Goal: Information Seeking & Learning: Check status

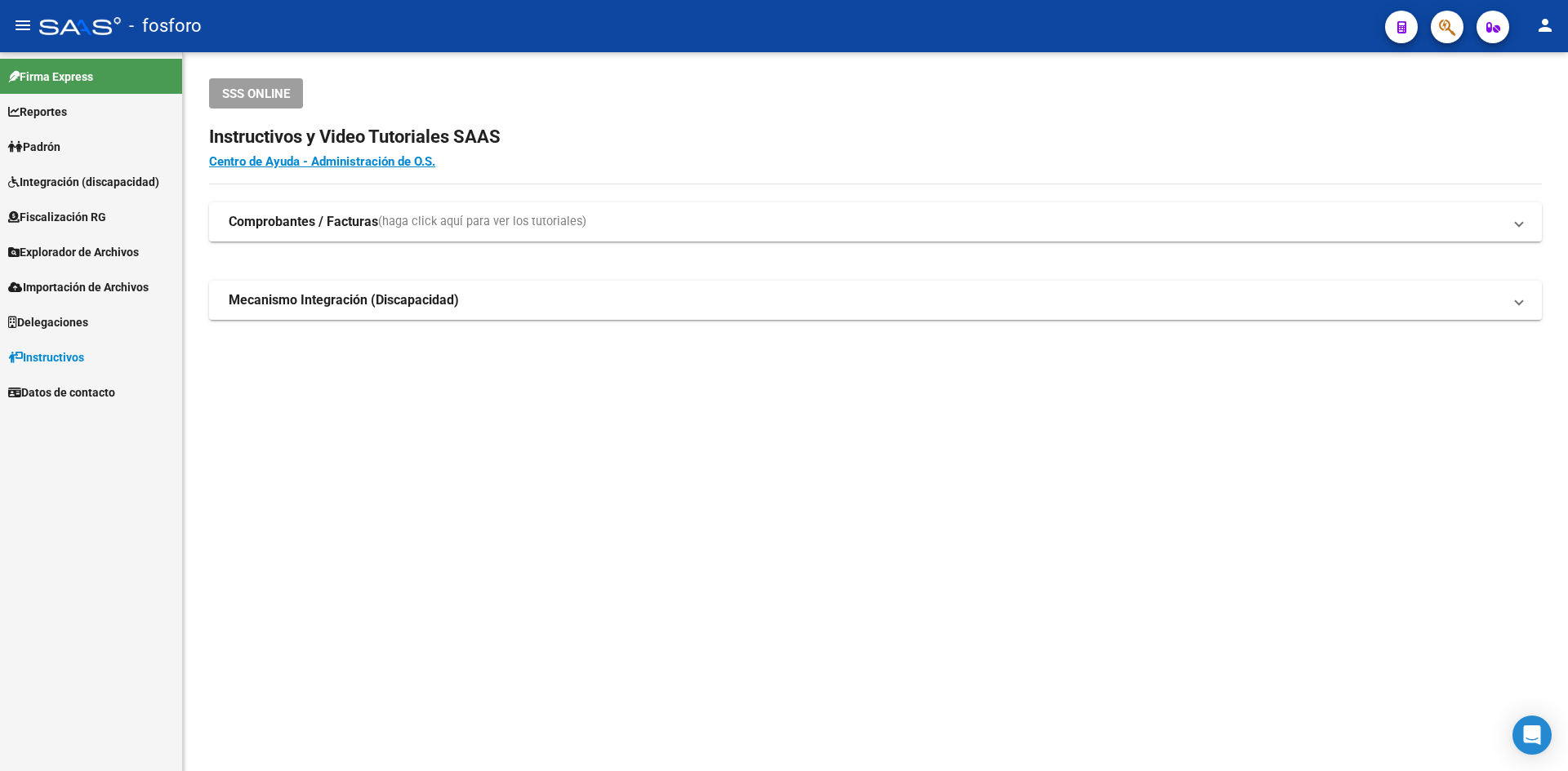
click at [101, 140] on link "Padrón" at bounding box center [91, 147] width 182 height 35
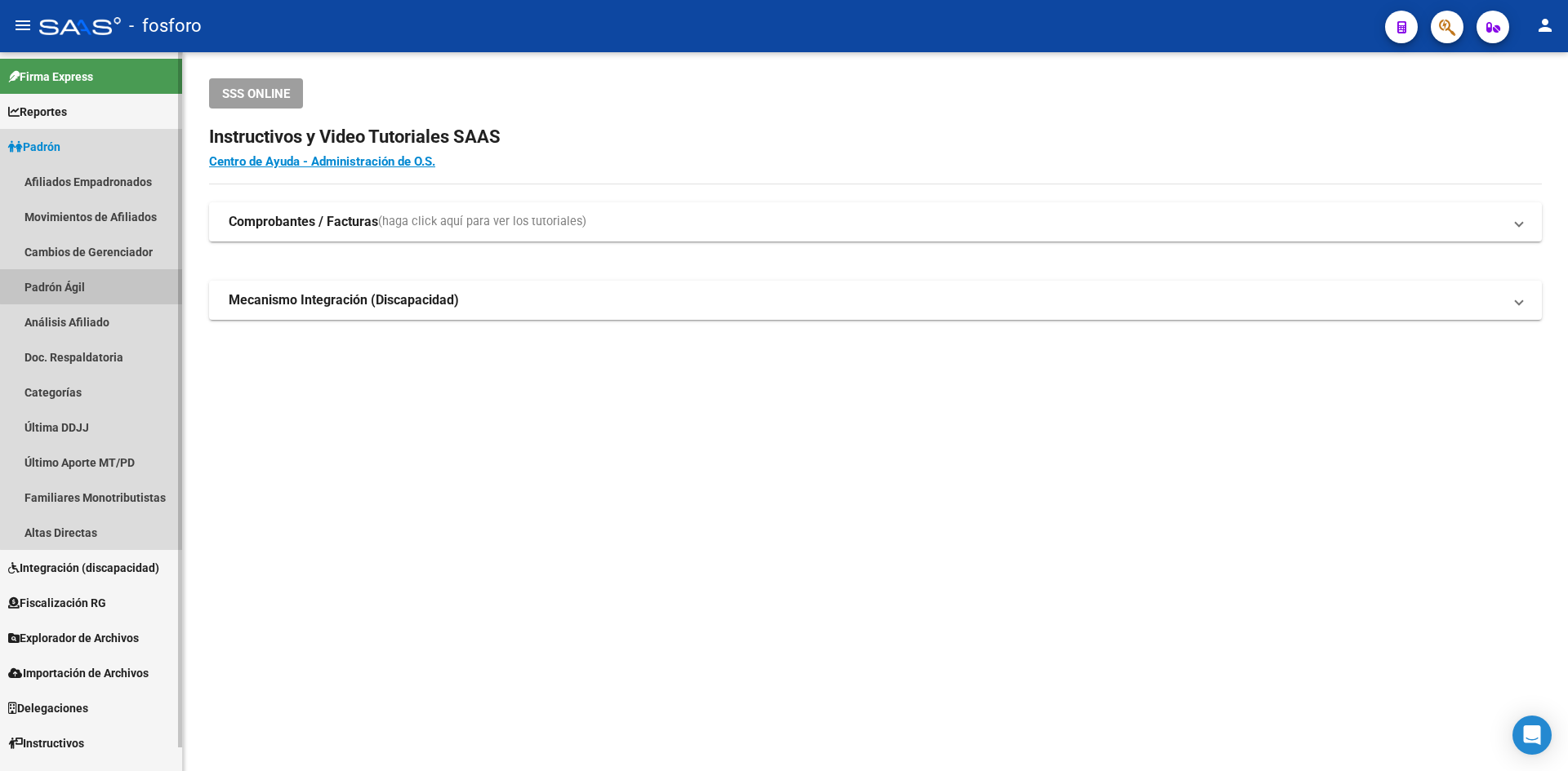
click at [96, 283] on link "Padrón Ágil" at bounding box center [91, 288] width 182 height 35
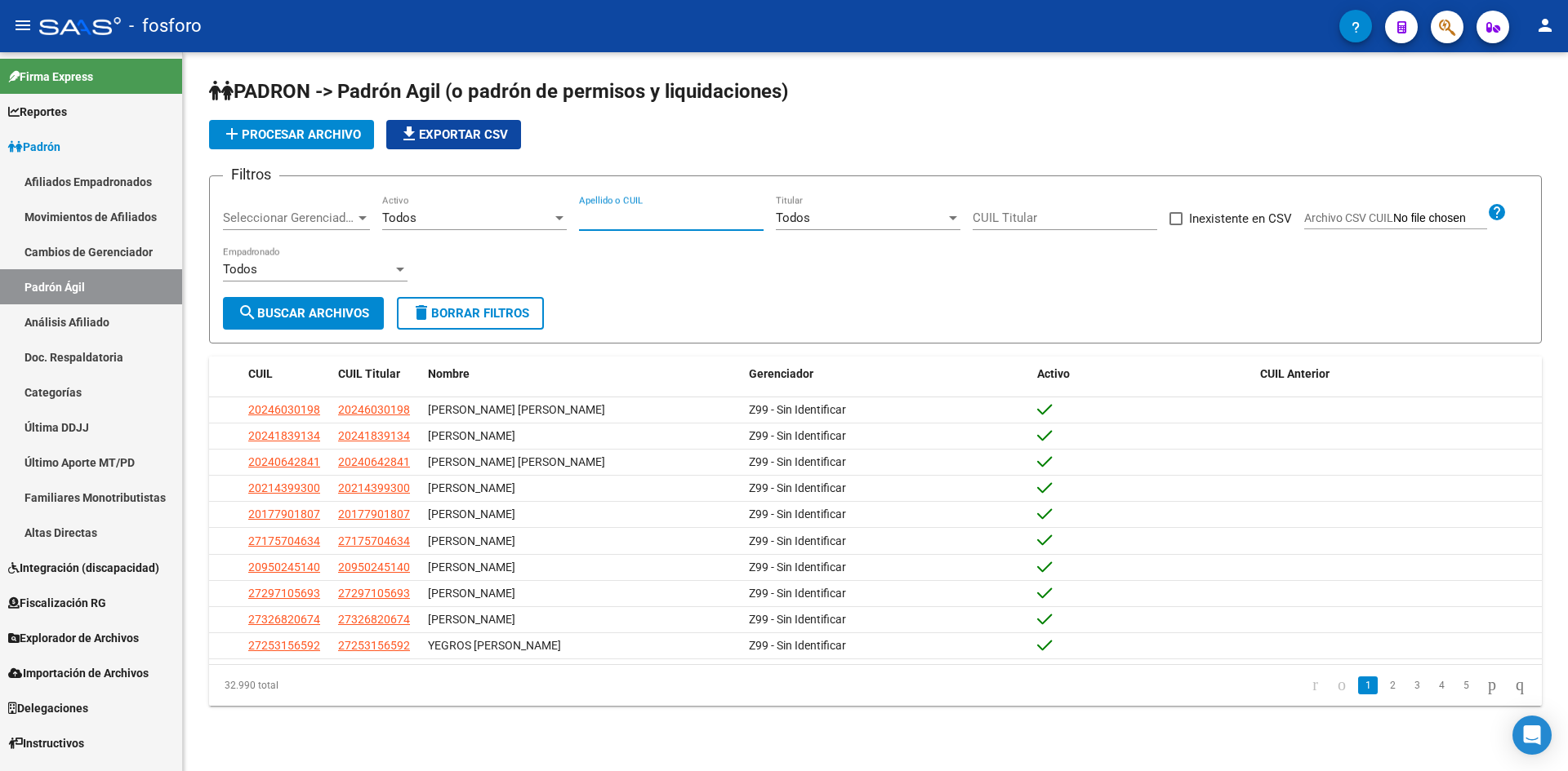
click at [639, 222] on input "Apellido o CUIL" at bounding box center [671, 218] width 184 height 15
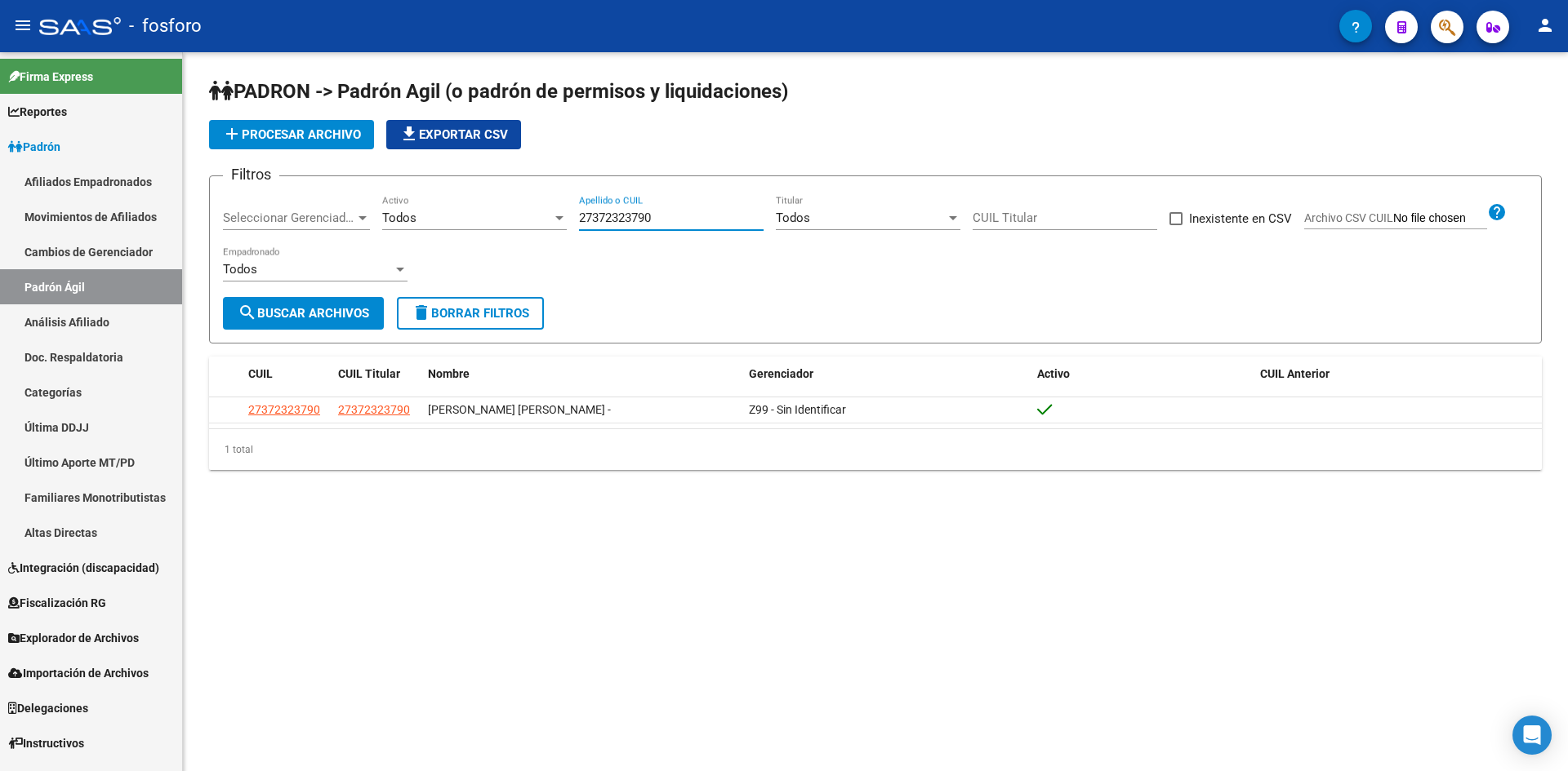
type input "27372323790"
click at [342, 327] on button "search Buscar Archivos" at bounding box center [302, 313] width 161 height 32
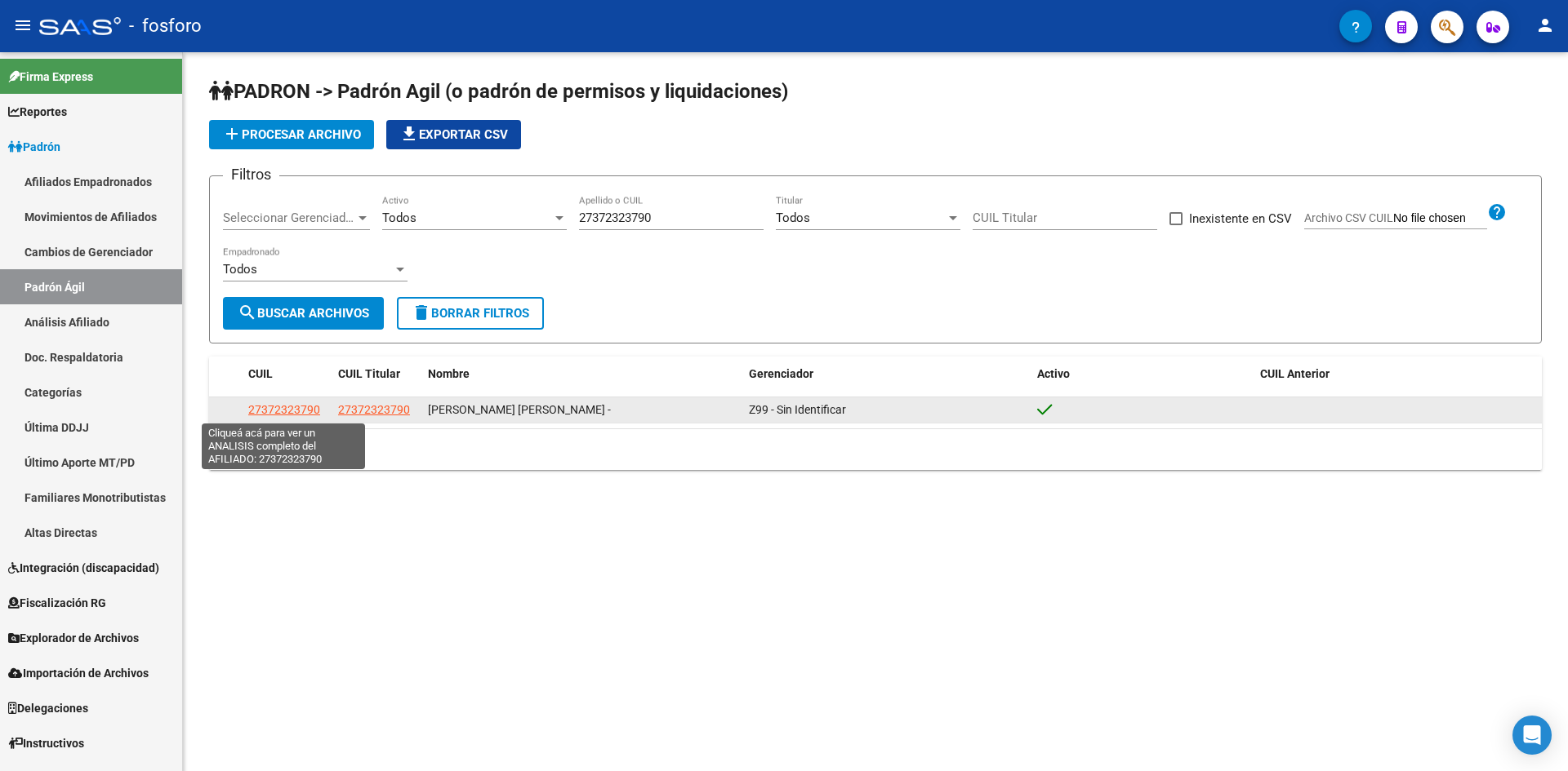
click at [277, 412] on span "27372323790" at bounding box center [284, 410] width 72 height 13
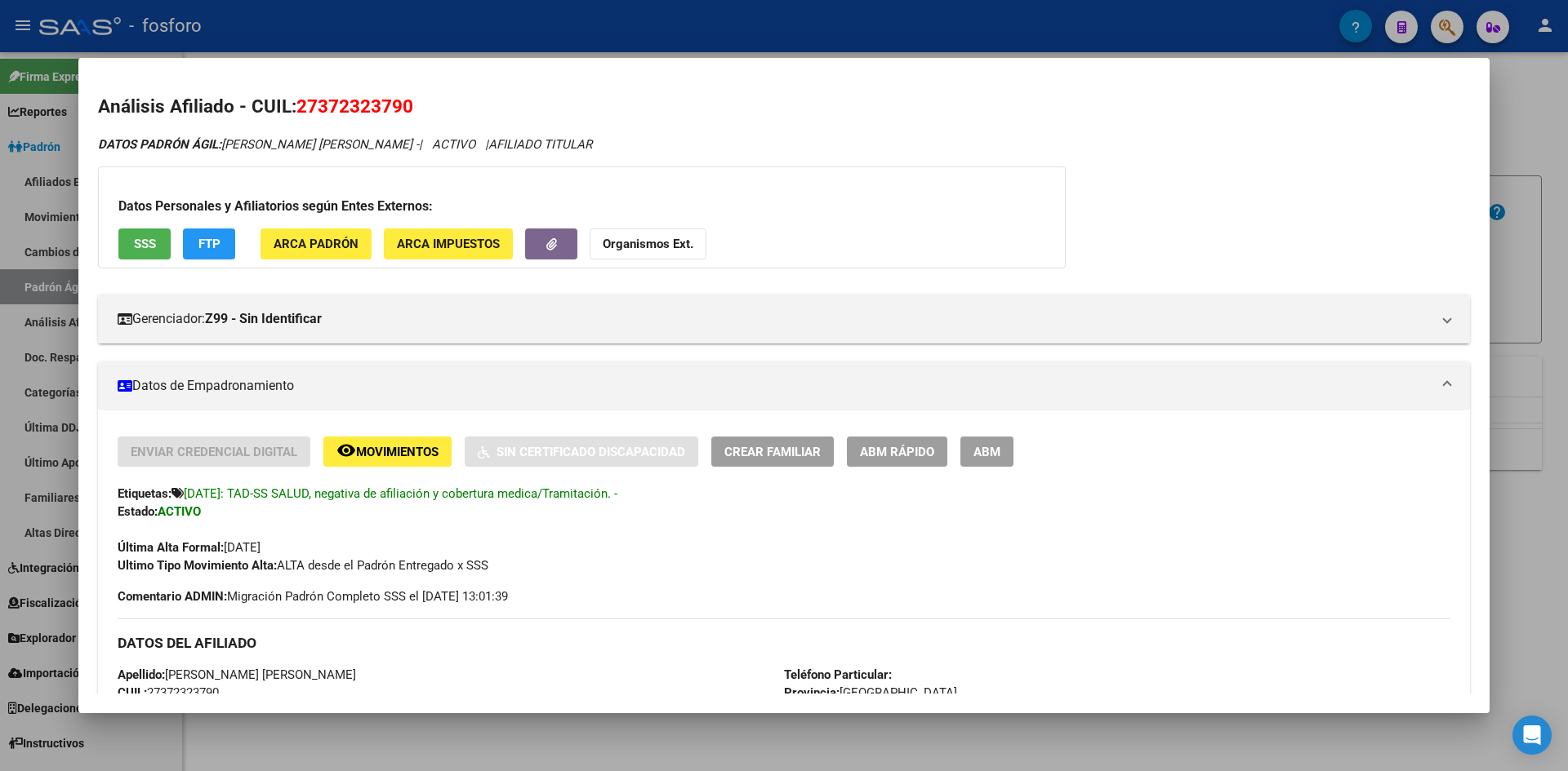
drag, startPoint x: 342, startPoint y: 492, endPoint x: 544, endPoint y: 511, distance: 202.9
click at [544, 511] on div "Enviar Credencial Digital remove_red_eye Movimientos Sin Certificado Discapacid…" at bounding box center [783, 506] width 1333 height 138
click at [572, 545] on div "Última Alta Formal: 01/01/2022" at bounding box center [783, 539] width 1333 height 35
drag, startPoint x: 341, startPoint y: 494, endPoint x: 60, endPoint y: 495, distance: 281.0
click at [503, 518] on div "Enviar Credencial Digital remove_red_eye Movimientos Sin Certificado Discapacid…" at bounding box center [783, 506] width 1333 height 138
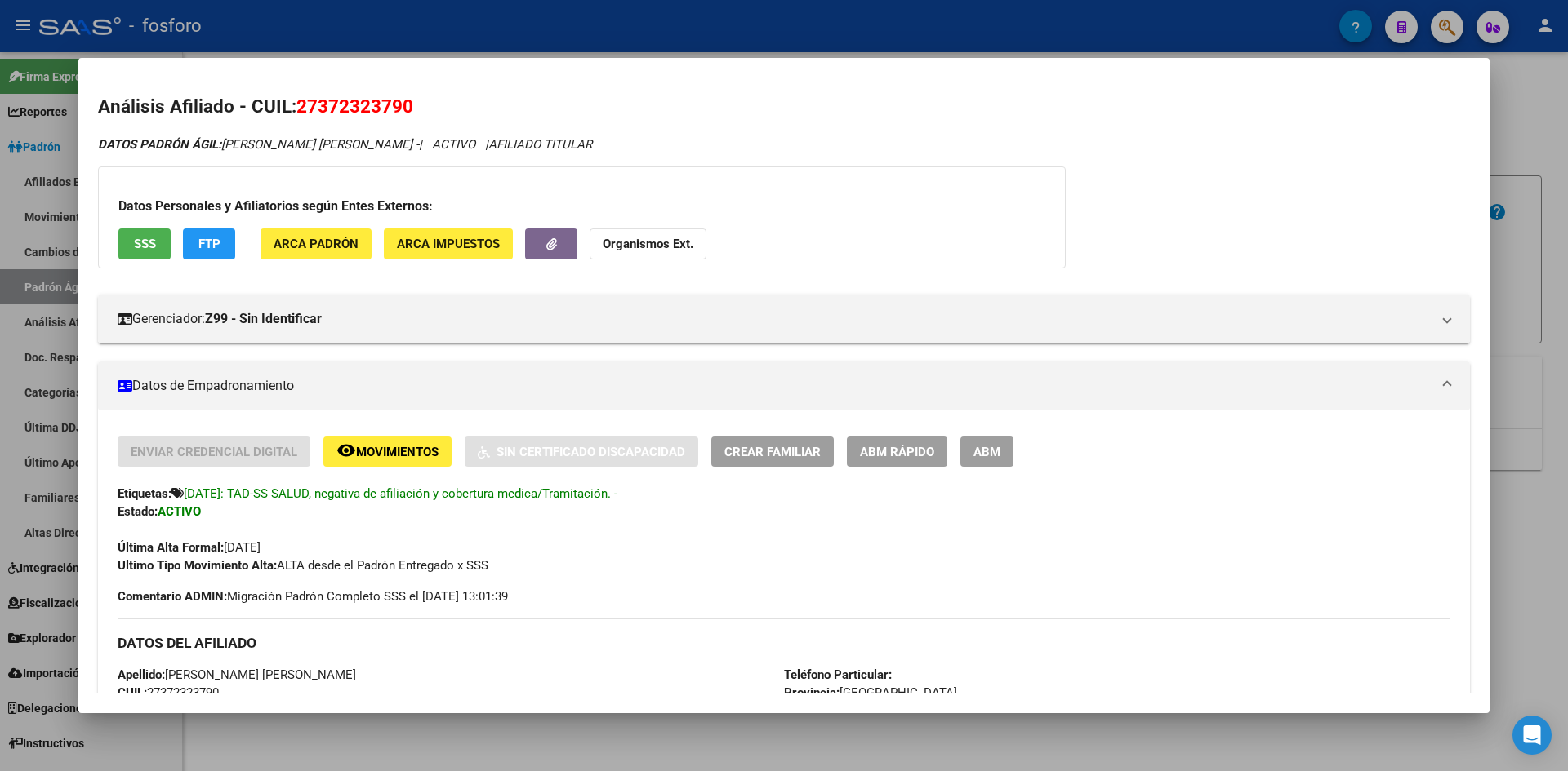
click at [246, 520] on div "Enviar Credencial Digital remove_red_eye Movimientos Sin Certificado Discapacid…" at bounding box center [783, 506] width 1333 height 138
drag, startPoint x: 337, startPoint y: 494, endPoint x: 290, endPoint y: 505, distance: 48.3
click at [180, 493] on span "[DATE]: TAD-SS SALUD, negativa de afiliación y cobertura medica/Tramitación. -" at bounding box center [394, 493] width 446 height 15
drag, startPoint x: 817, startPoint y: 564, endPoint x: 807, endPoint y: 561, distance: 10.4
click at [816, 563] on div "Ultimo Tipo Movimiento Alta: ALTA desde el Padrón Entregado x SSS" at bounding box center [783, 565] width 1333 height 18
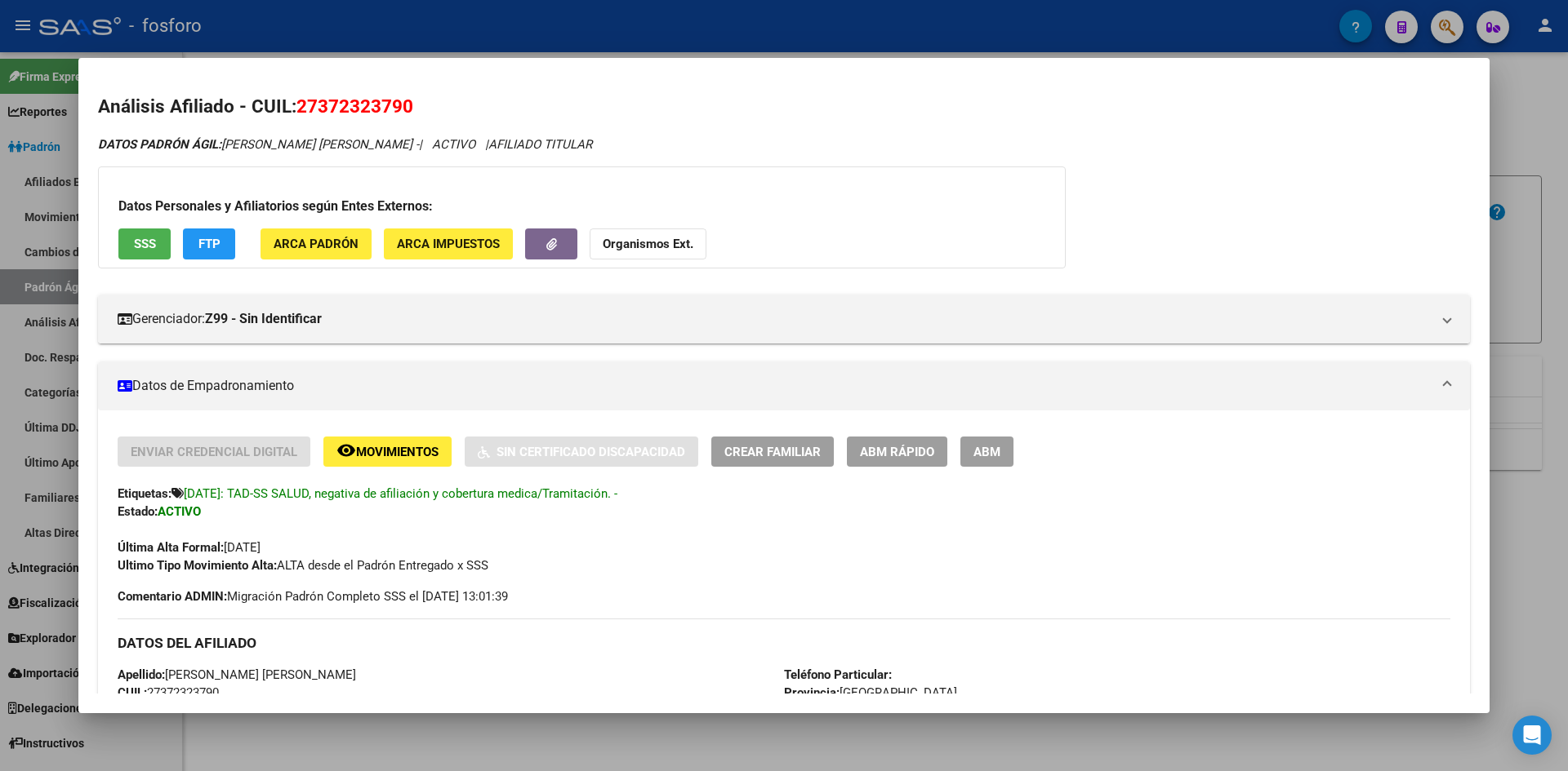
drag, startPoint x: 300, startPoint y: 112, endPoint x: 404, endPoint y: 131, distance: 105.7
click at [404, 131] on div "Análisis Afiliado - CUIL: 27372323790 DATOS PADRÓN ÁGIL: [PERSON_NAME] [PERSON_…" at bounding box center [783, 706] width 1372 height 1225
click at [729, 122] on div "Análisis Afiliado - CUIL: 27372323790 DATOS PADRÓN ÁGIL: [PERSON_NAME] [PERSON_…" at bounding box center [783, 706] width 1372 height 1225
drag, startPoint x: 421, startPoint y: 104, endPoint x: 298, endPoint y: 99, distance: 123.1
click at [298, 99] on h2 "Análisis Afiliado - CUIL: 27372323790" at bounding box center [783, 107] width 1372 height 28
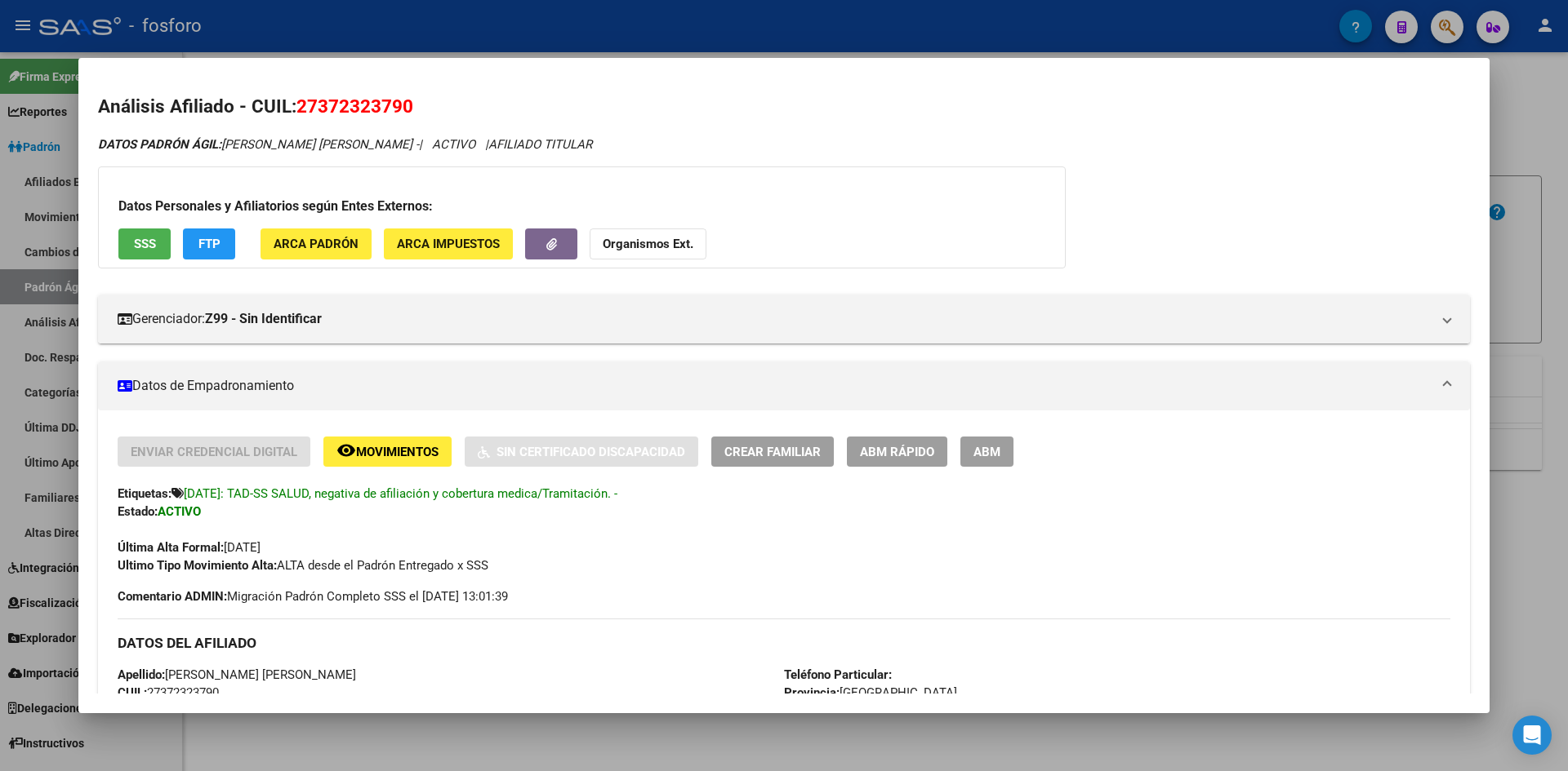
copy span "27372323790"
drag, startPoint x: 248, startPoint y: 494, endPoint x: 185, endPoint y: 484, distance: 63.8
click at [184, 492] on span "[DATE]: TAD-SS SALUD, negativa de afiliación y cobertura medica/Tramitación. -" at bounding box center [401, 493] width 433 height 15
click at [787, 104] on h2 "Análisis Afiliado - CUIL: 27372323790" at bounding box center [783, 107] width 1372 height 28
drag, startPoint x: 341, startPoint y: 488, endPoint x: 604, endPoint y: 534, distance: 267.0
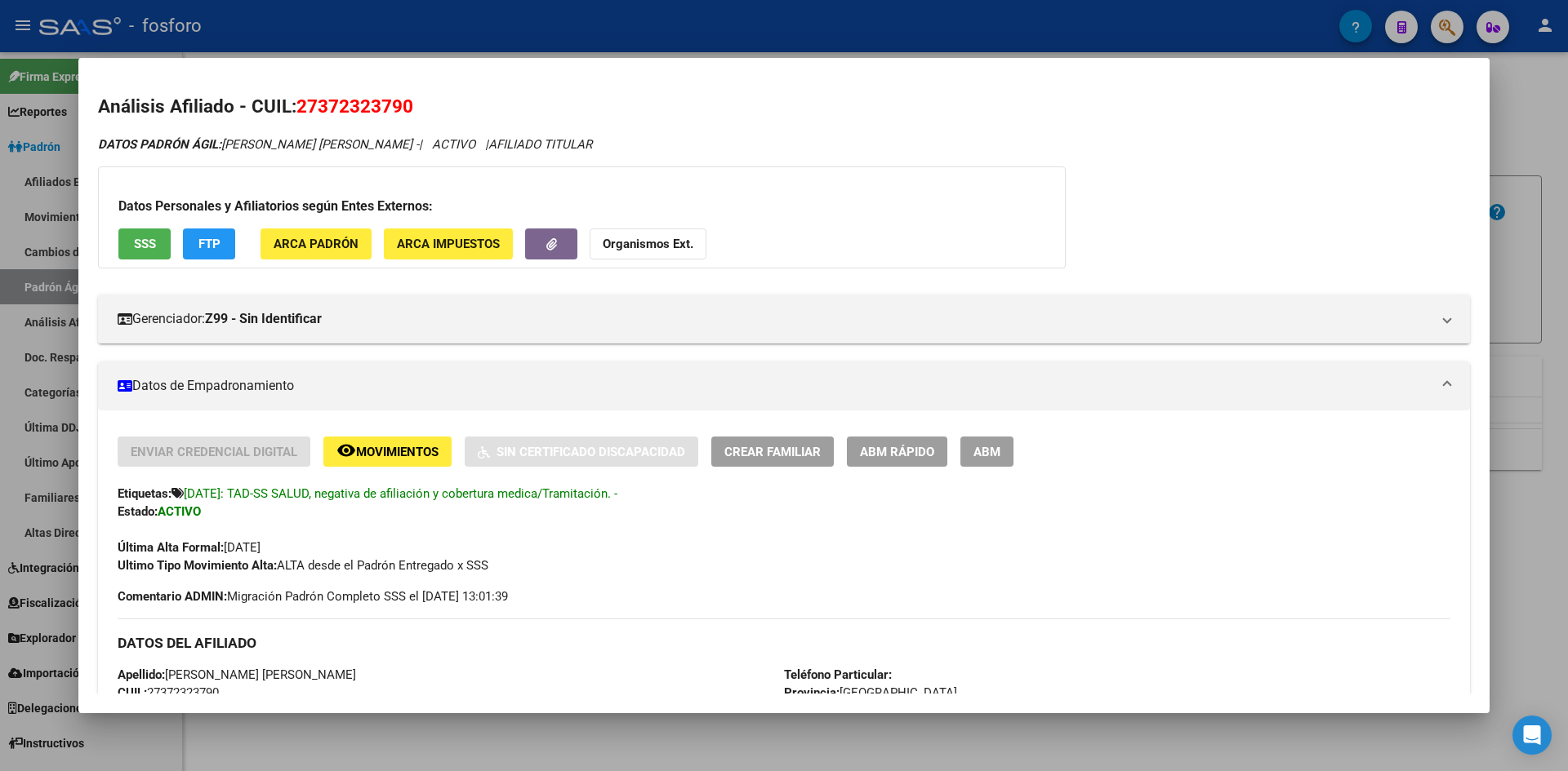
click at [604, 534] on div "Enviar Credencial Digital remove_red_eye Movimientos Sin Certificado Discapacid…" at bounding box center [783, 506] width 1333 height 138
click at [681, 563] on div "Ultimo Tipo Movimiento Alta: ALTA desde el Padrón Entregado x SSS" at bounding box center [783, 565] width 1333 height 18
drag, startPoint x: 343, startPoint y: 496, endPoint x: 441, endPoint y: 519, distance: 100.7
click at [441, 519] on div "Enviar Credencial Digital remove_red_eye Movimientos Sin Certificado Discapacid…" at bounding box center [783, 506] width 1333 height 138
click at [542, 516] on div "Enviar Credencial Digital remove_red_eye Movimientos Sin Certificado Discapacid…" at bounding box center [783, 506] width 1333 height 138
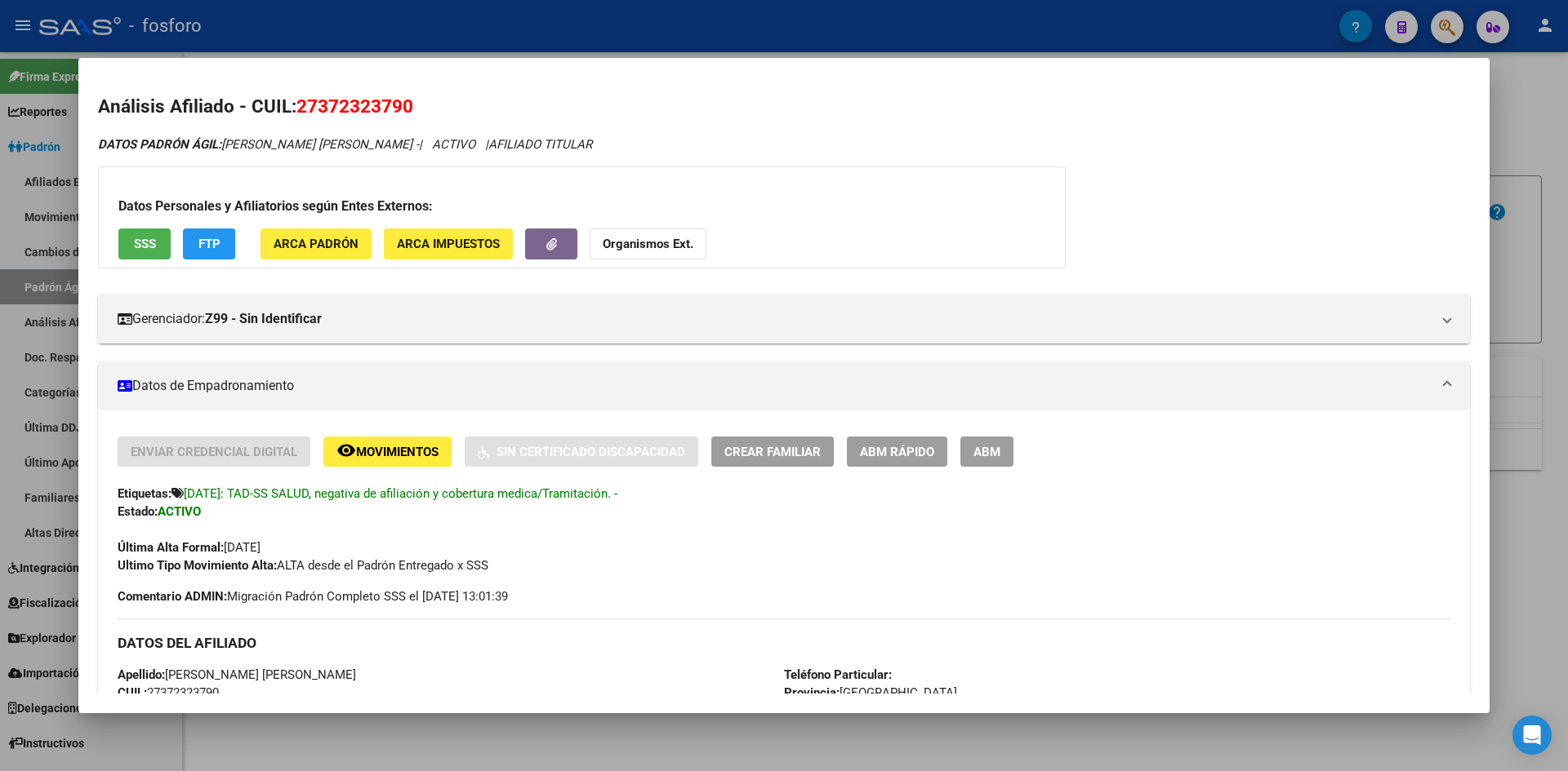
drag, startPoint x: 249, startPoint y: 489, endPoint x: 173, endPoint y: 481, distance: 76.4
click at [173, 482] on div "Enviar Credencial Digital remove_red_eye Movimientos Sin Certificado Discapacid…" at bounding box center [783, 506] width 1333 height 138
drag, startPoint x: 296, startPoint y: 98, endPoint x: 416, endPoint y: 112, distance: 120.8
click at [416, 112] on h2 "Análisis Afiliado - CUIL: 27372323790" at bounding box center [783, 107] width 1372 height 28
drag, startPoint x: 255, startPoint y: 493, endPoint x: 654, endPoint y: 491, distance: 399.0
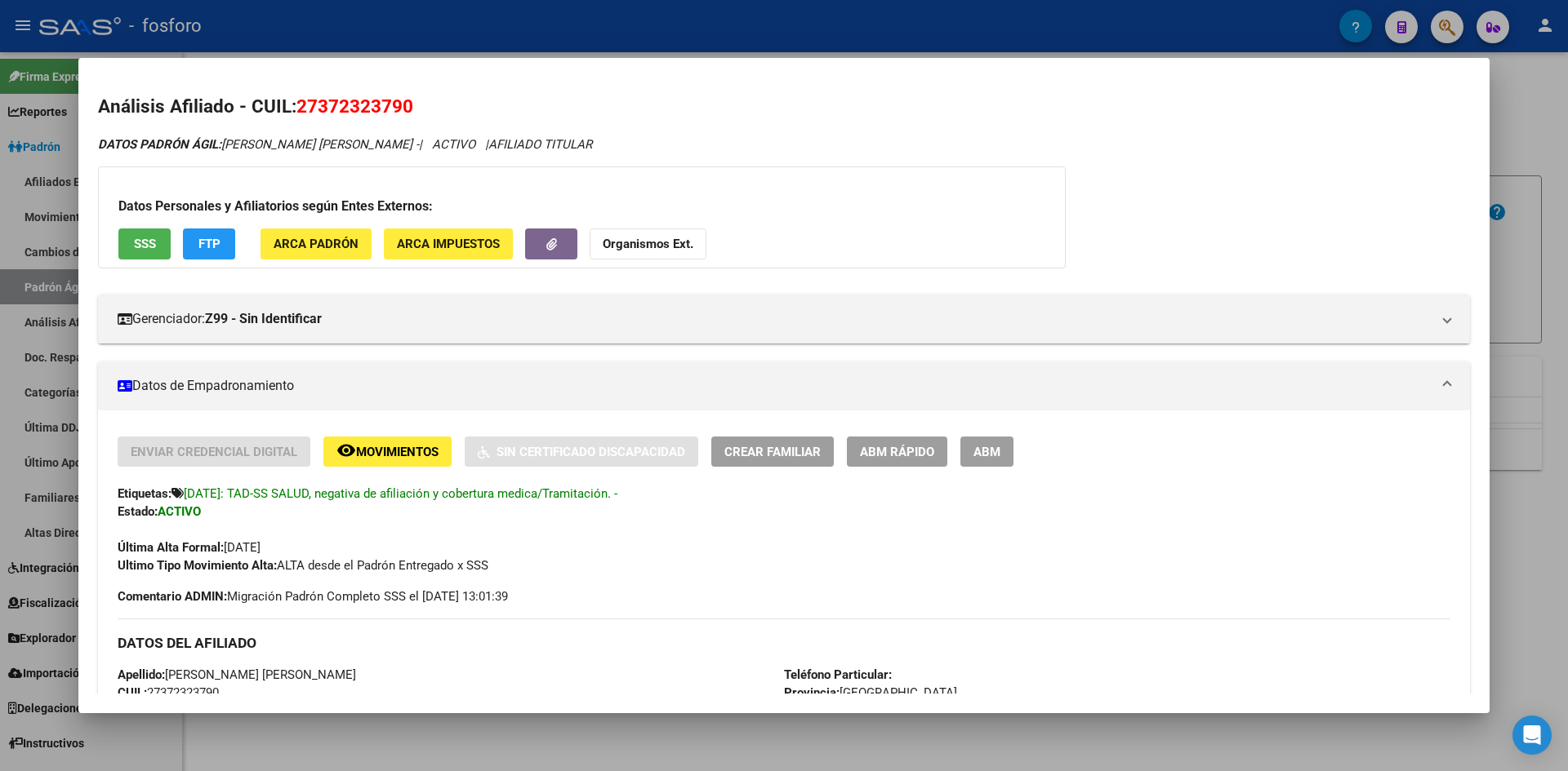
click at [654, 491] on div "Etiquetas: 05/02/2025: TAD-SS SALUD, negativa de afiliación y cobertura medica/…" at bounding box center [783, 493] width 1333 height 18
click at [609, 523] on div "Última Alta Formal: 01/01/2022" at bounding box center [783, 539] width 1333 height 35
drag, startPoint x: 254, startPoint y: 491, endPoint x: 265, endPoint y: 520, distance: 31.0
click at [265, 520] on div "Enviar Credencial Digital remove_red_eye Movimientos Sin Certificado Discapacid…" at bounding box center [783, 506] width 1333 height 138
click at [751, 543] on div "Última Alta Formal: 01/01/2022" at bounding box center [783, 539] width 1333 height 35
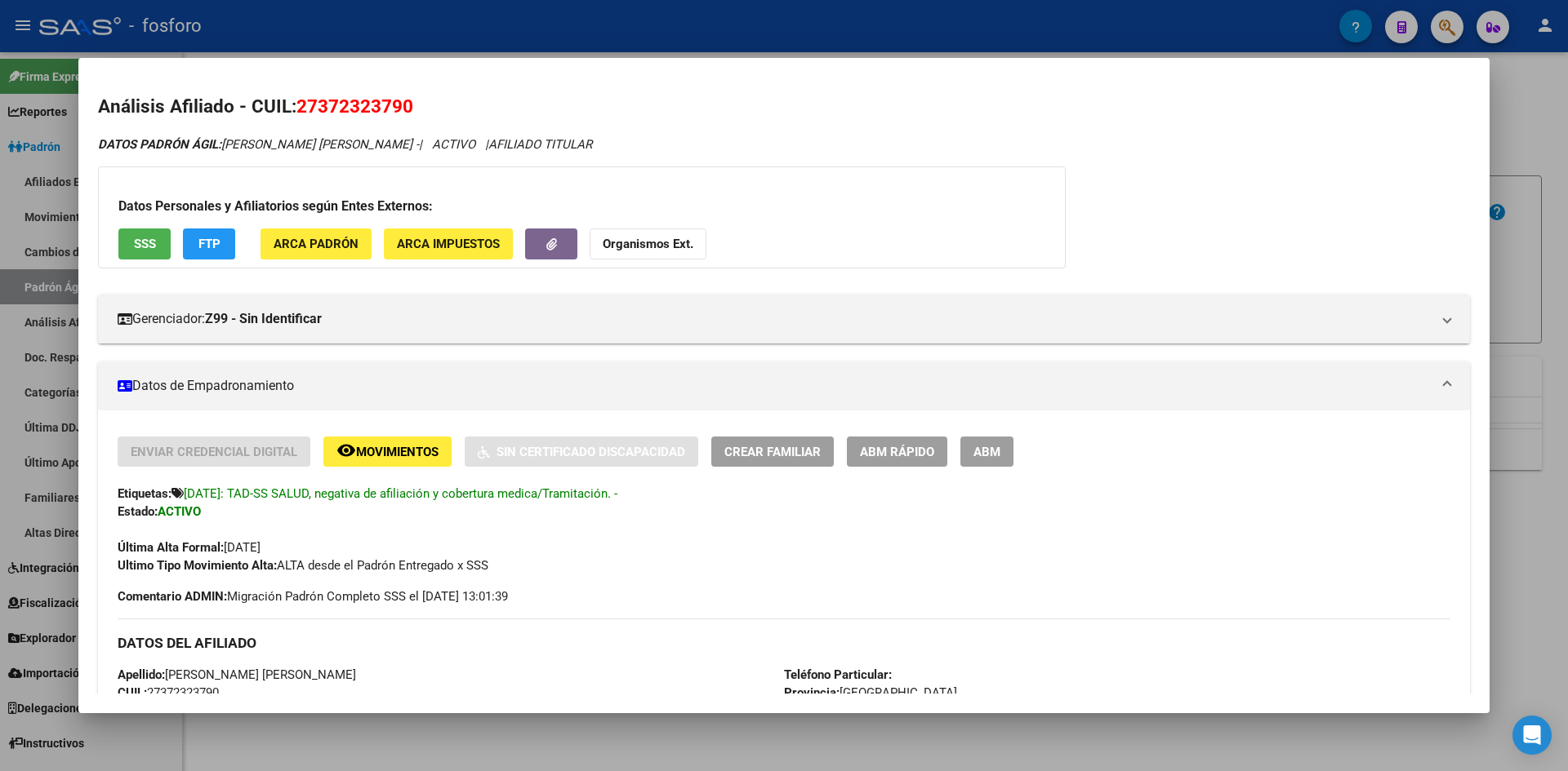
drag, startPoint x: 255, startPoint y: 492, endPoint x: 649, endPoint y: 499, distance: 394.1
click at [649, 499] on div "Etiquetas: 05/02/2025: TAD-SS SALUD, negativa de afiliación y cobertura medica/…" at bounding box center [783, 493] width 1333 height 18
drag, startPoint x: 329, startPoint y: 541, endPoint x: 288, endPoint y: 527, distance: 43.3
click at [330, 540] on div "Última Alta Formal: 01/01/2022" at bounding box center [783, 539] width 1333 height 35
drag, startPoint x: 254, startPoint y: 487, endPoint x: 406, endPoint y: 513, distance: 154.2
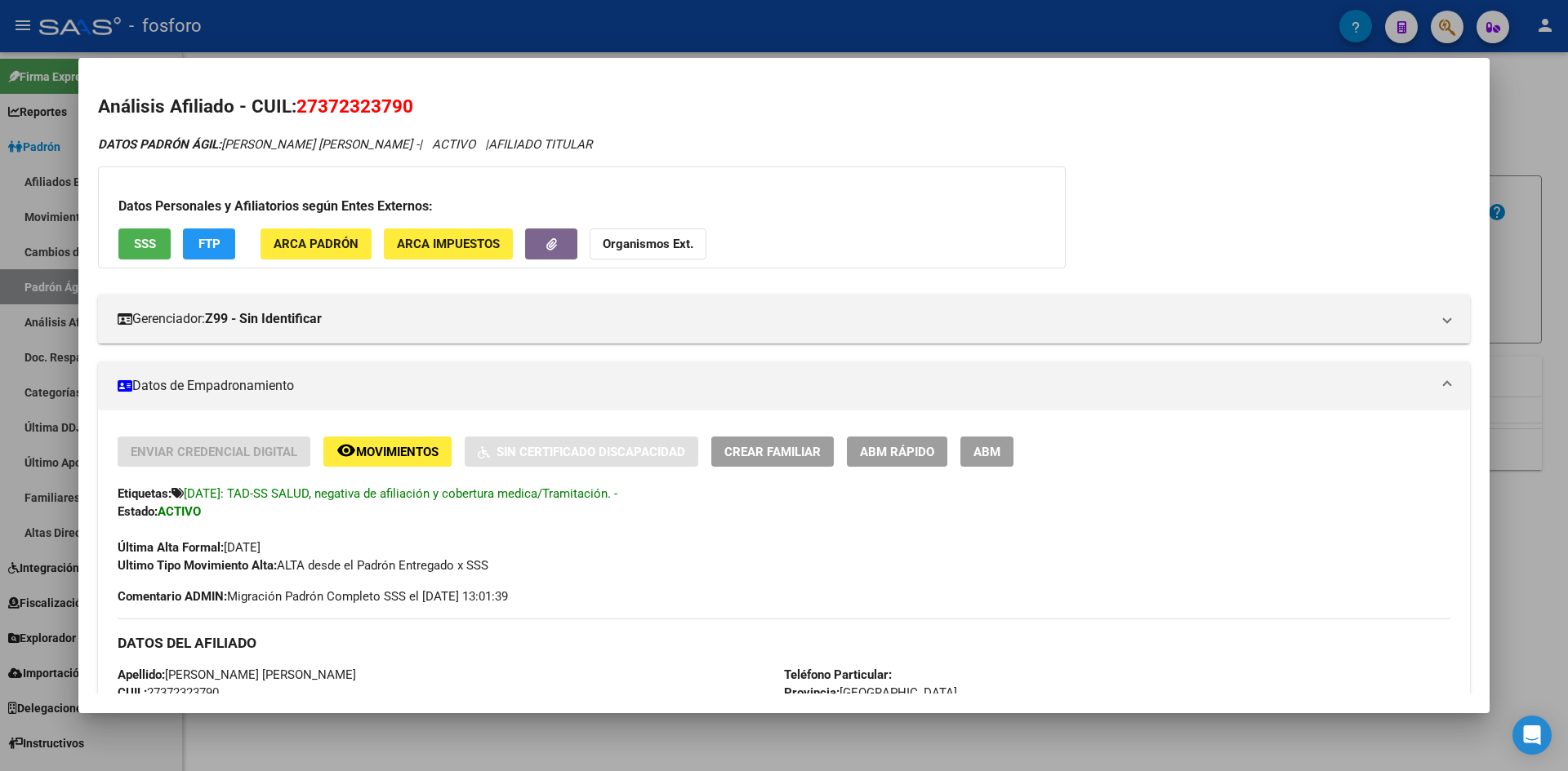
click at [406, 513] on div "Enviar Credencial Digital remove_red_eye Movimientos Sin Certificado Discapacid…" at bounding box center [783, 506] width 1333 height 138
click at [255, 489] on span "[DATE]: TAD-SS SALUD, negativa de afiliación y cobertura medica/Tramitación. -" at bounding box center [401, 493] width 433 height 15
click at [265, 498] on span "[DATE]: TAD-SS SALUD, negativa de afiliación y cobertura medica/Tramitación. -" at bounding box center [401, 493] width 433 height 15
click at [619, 520] on div "Enviar Credencial Digital remove_red_eye Movimientos Sin Certificado Discapacid…" at bounding box center [783, 506] width 1333 height 138
drag, startPoint x: 641, startPoint y: 491, endPoint x: 262, endPoint y: 499, distance: 379.1
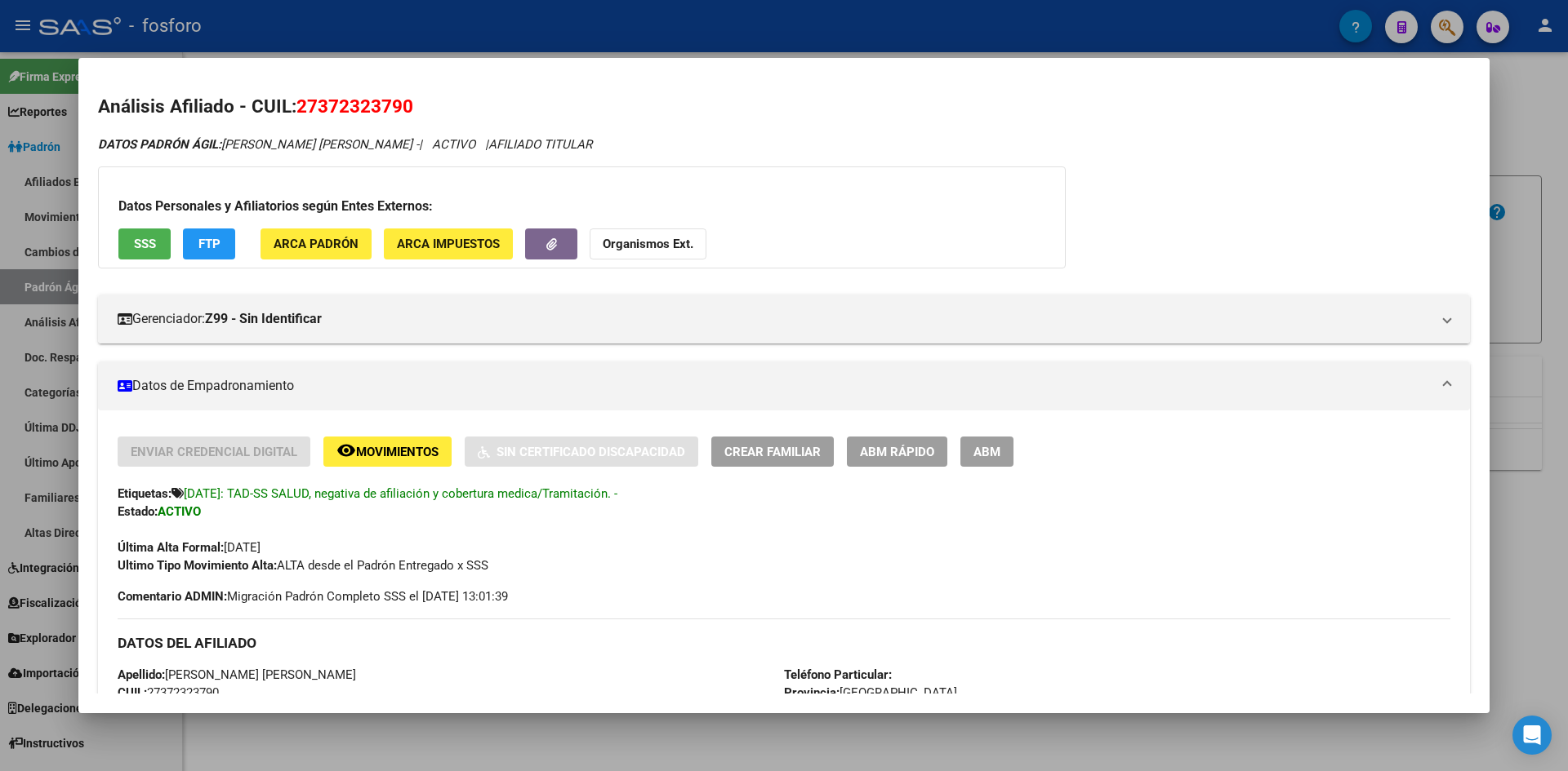
click at [259, 499] on span "[DATE]: TAD-SS SALUD, negativa de afiliación y cobertura medica/Tramitación. -" at bounding box center [401, 493] width 433 height 15
click at [717, 580] on div "Enviar Credencial Digital remove_red_eye Movimientos Sin Certificado Discapacid…" at bounding box center [783, 522] width 1333 height 169
drag, startPoint x: 255, startPoint y: 491, endPoint x: 418, endPoint y: 520, distance: 165.6
click at [418, 520] on div "Enviar Credencial Digital remove_red_eye Movimientos Sin Certificado Discapacid…" at bounding box center [783, 506] width 1333 height 138
click at [750, 565] on div "Ultimo Tipo Movimiento Alta: ALTA desde el Padrón Entregado x SSS" at bounding box center [783, 565] width 1333 height 18
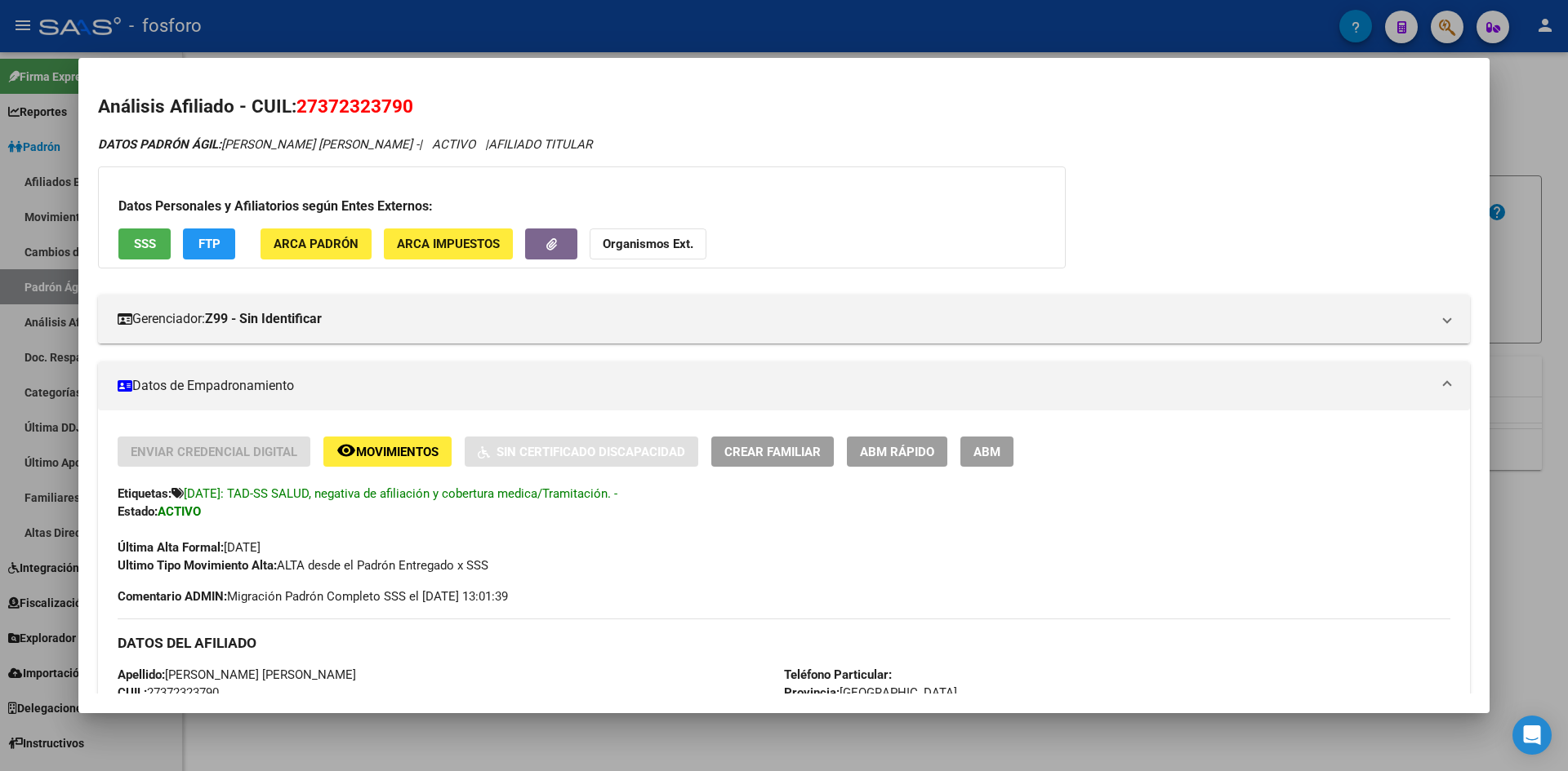
drag, startPoint x: 294, startPoint y: 109, endPoint x: 393, endPoint y: 129, distance: 101.0
click at [393, 129] on div "Análisis Afiliado - CUIL: 27372323790 DATOS PADRÓN ÁGIL: [PERSON_NAME] [PERSON_…" at bounding box center [783, 706] width 1372 height 1225
click at [701, 535] on div "Última Alta Formal: 01/01/2022" at bounding box center [783, 539] width 1333 height 35
drag, startPoint x: 299, startPoint y: 106, endPoint x: 427, endPoint y: 117, distance: 128.5
click at [427, 117] on h2 "Análisis Afiliado - CUIL: 27372323790" at bounding box center [783, 107] width 1372 height 28
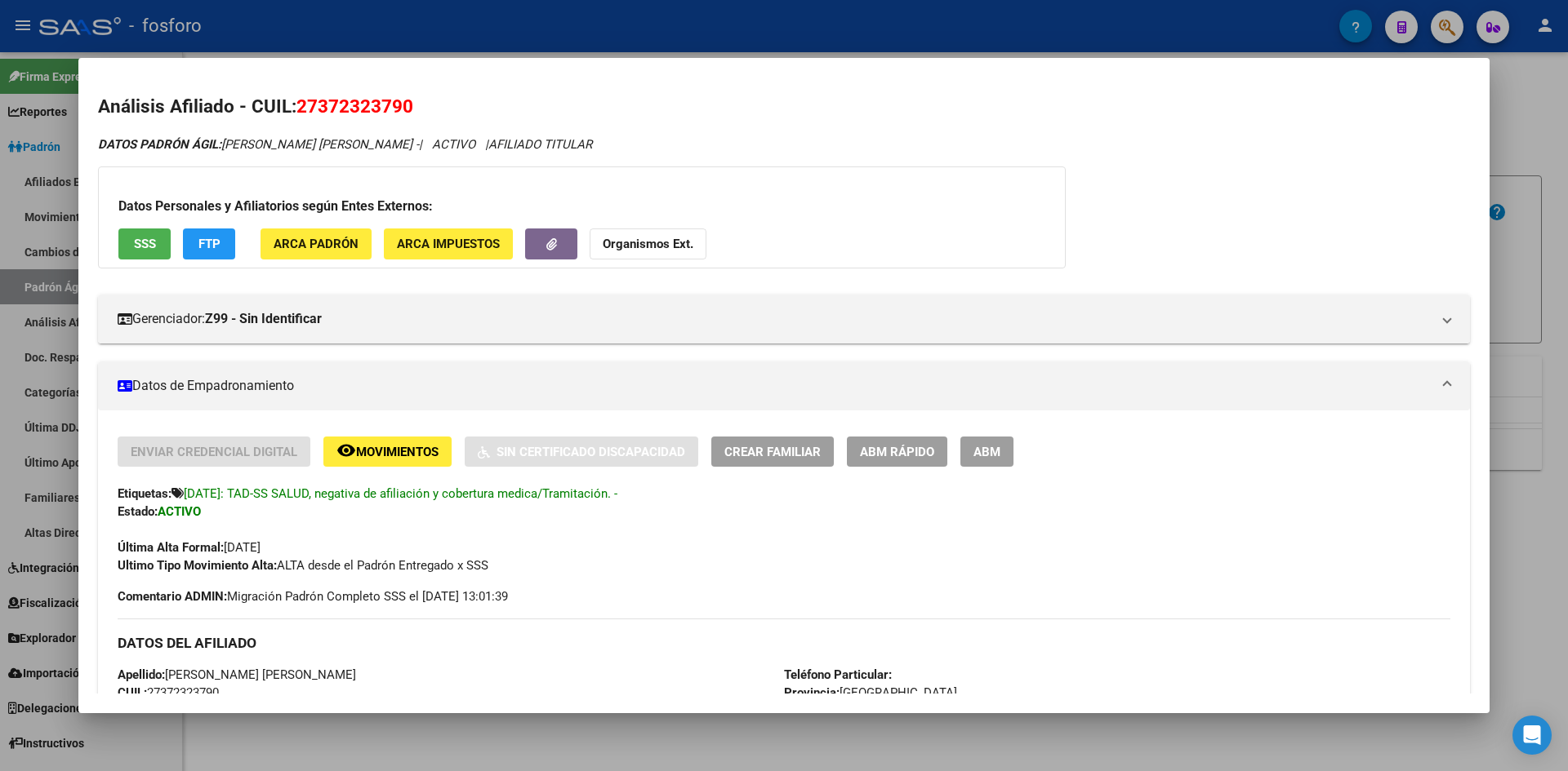
copy span "27372323790"
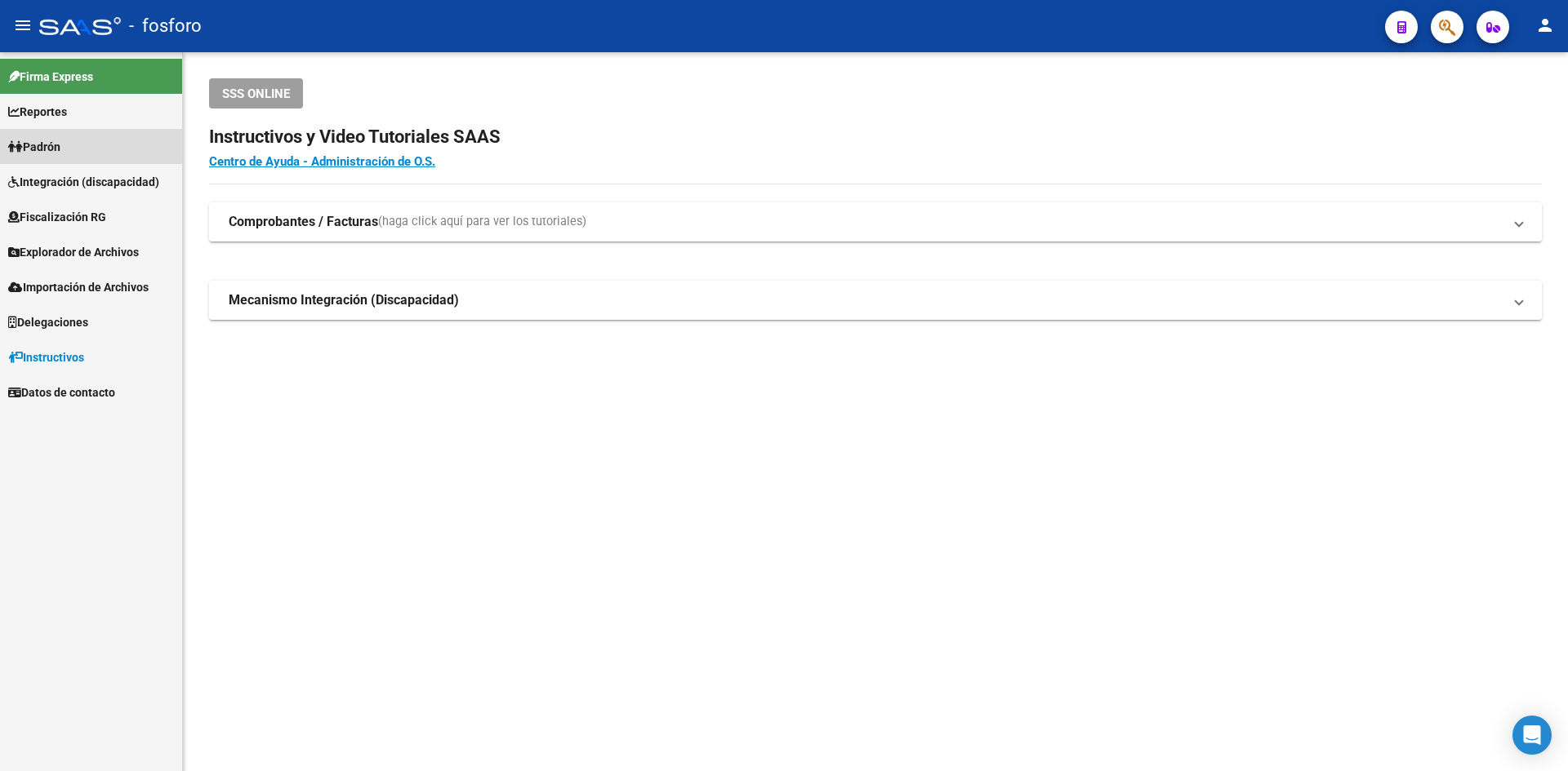
click at [52, 142] on span "Padrón" at bounding box center [33, 147] width 52 height 18
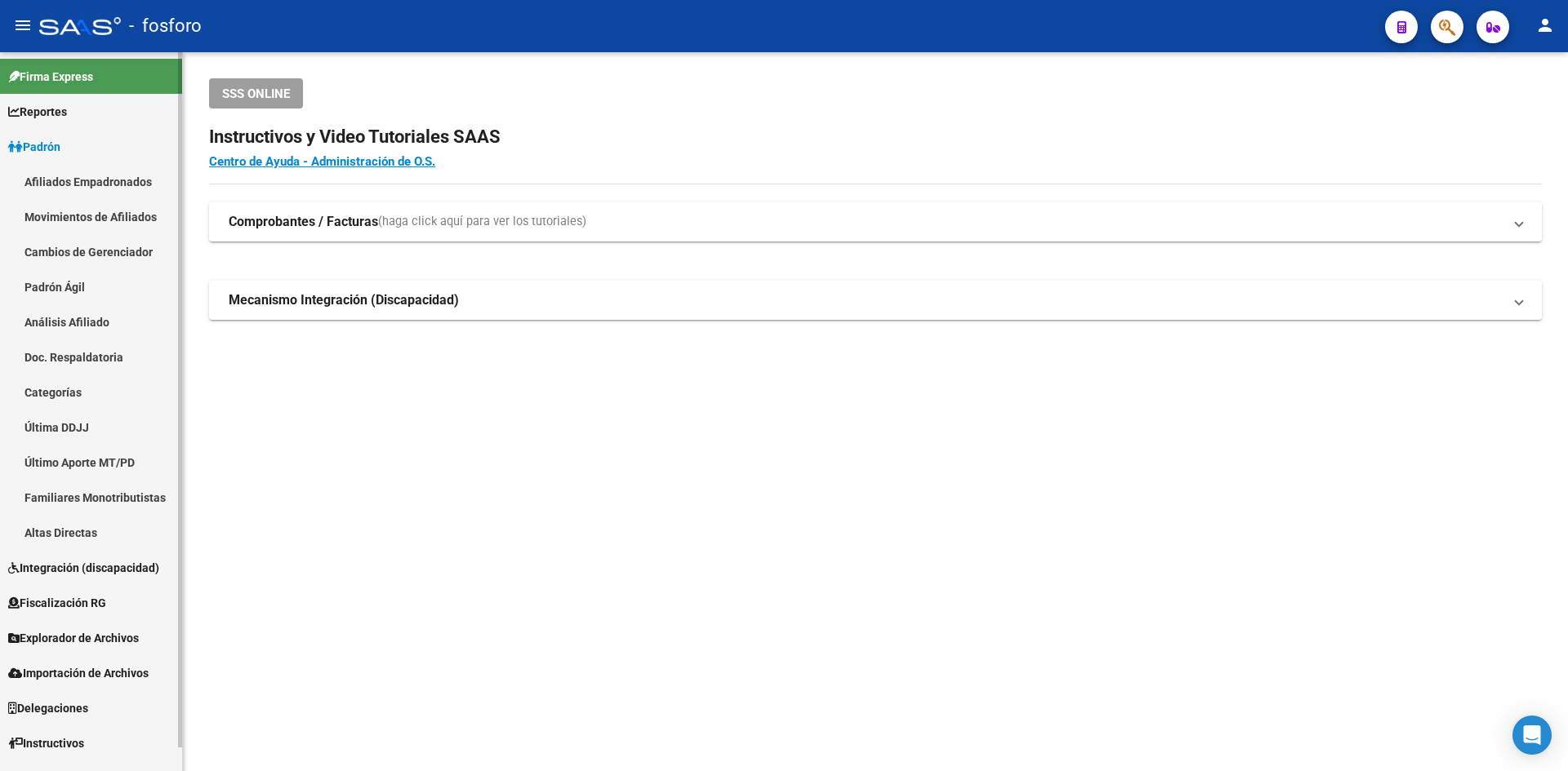
click at [89, 275] on link "Padrón Ágil" at bounding box center [91, 288] width 182 height 35
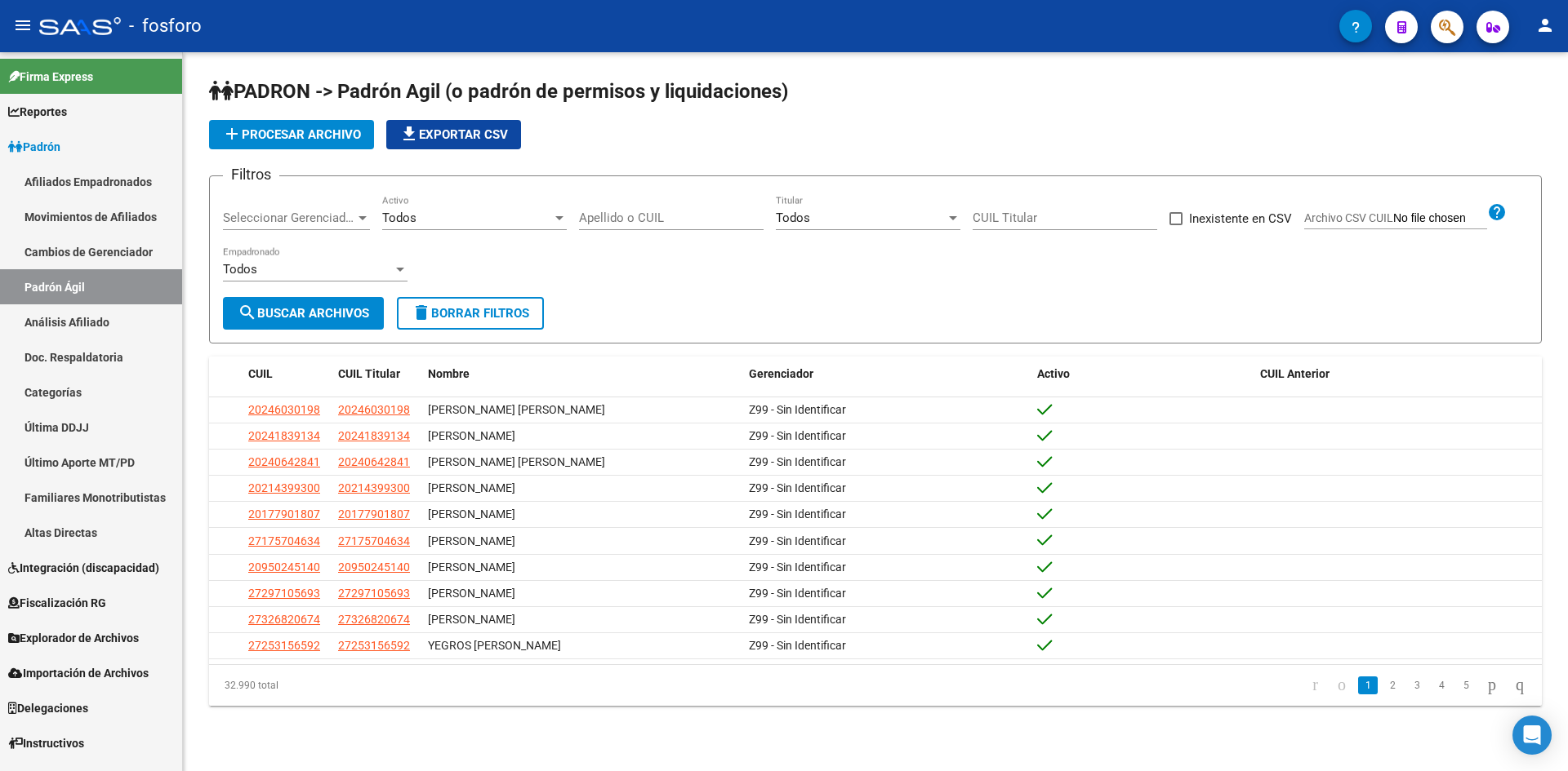
click at [672, 211] on input "Apellido o CUIL" at bounding box center [671, 218] width 184 height 15
paste input "37232379"
drag, startPoint x: 645, startPoint y: 218, endPoint x: 545, endPoint y: 213, distance: 100.1
click at [545, 213] on div "Filtros Seleccionar Gerenciador Seleccionar Gerenciador Todos Activo 37232379 A…" at bounding box center [875, 242] width 1305 height 107
paste input "37232379"
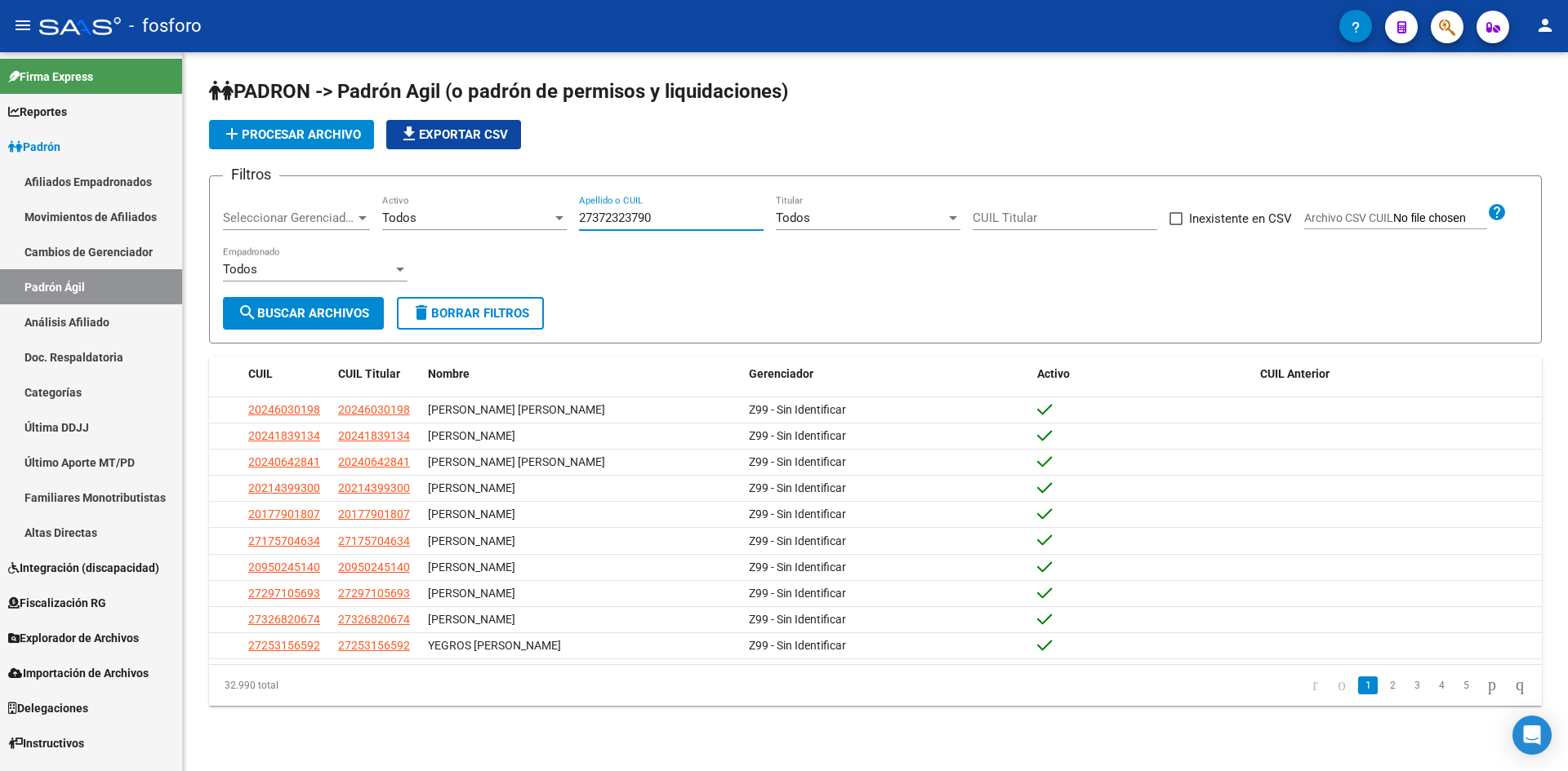
type input "27372323790"
click at [296, 312] on span "search Buscar Archivos" at bounding box center [302, 313] width 131 height 15
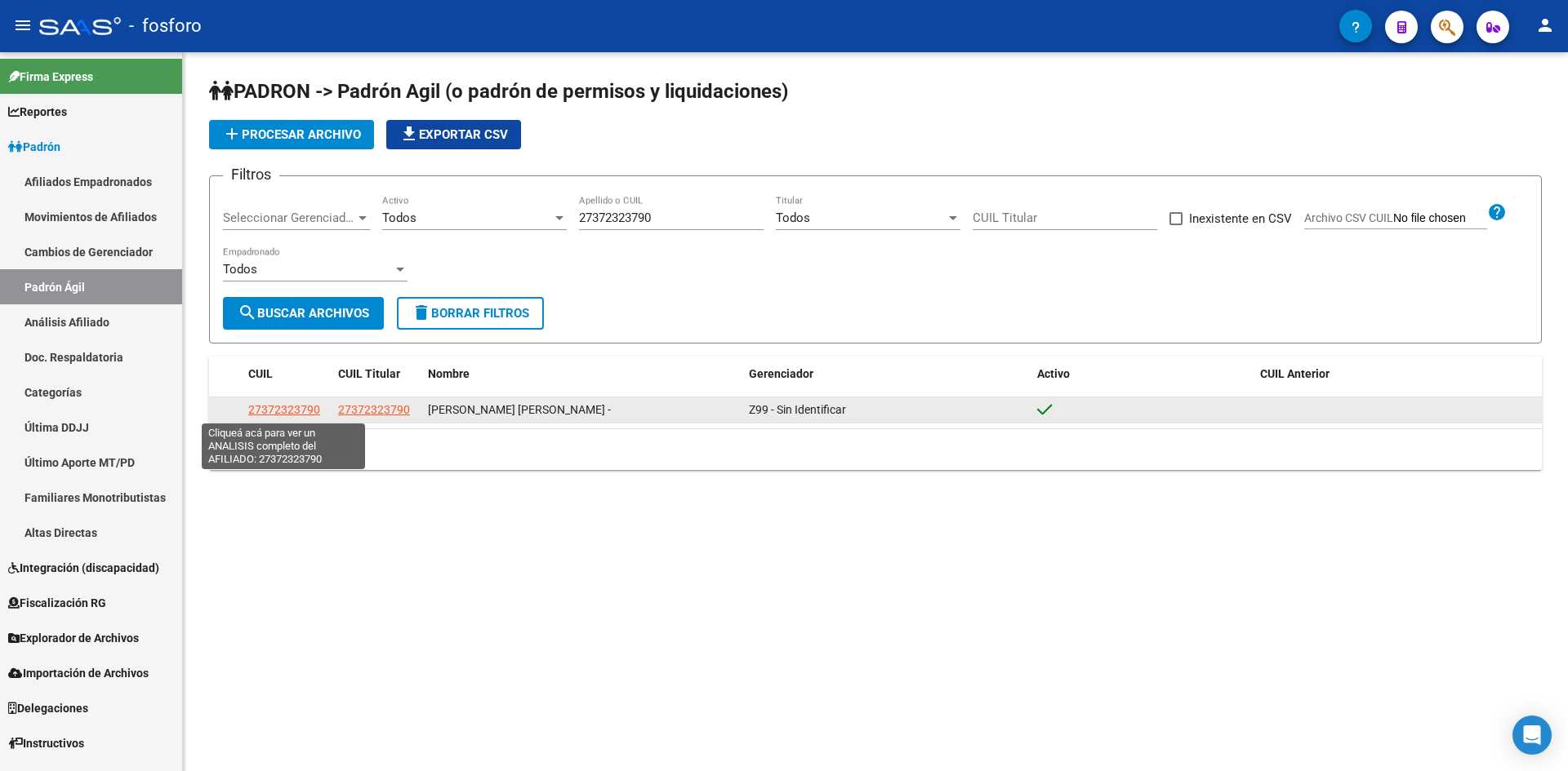
click at [296, 410] on span "27372323790" at bounding box center [284, 410] width 72 height 13
